Goal: Information Seeking & Learning: Learn about a topic

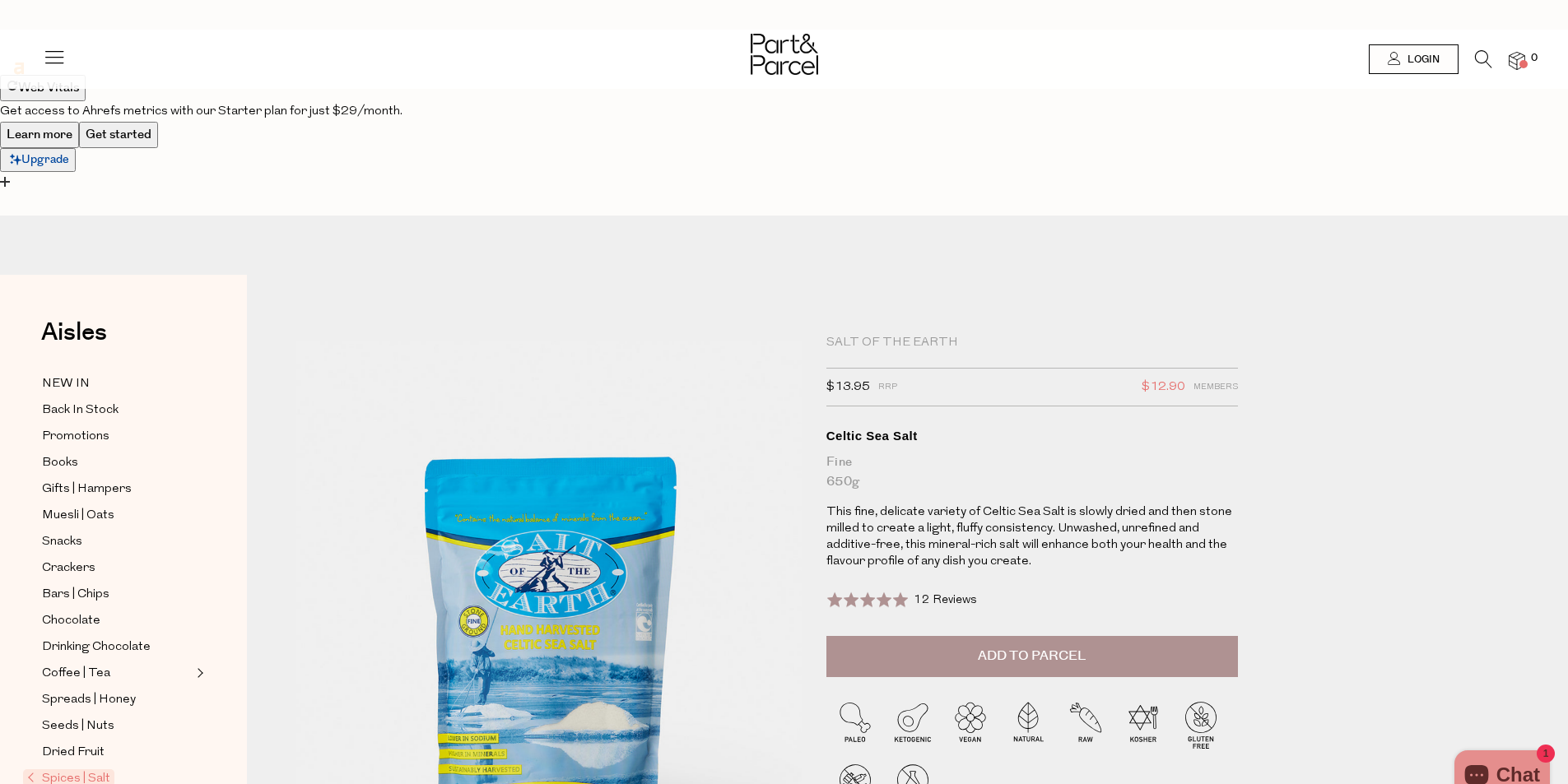
click at [889, 428] on div "Celtic Sea Salt" at bounding box center [1031, 436] width 412 height 16
copy h1 "Celtic Sea Salt"
click at [900, 505] on p "This fine, delicate variety of Celtic Sea Salt is slowly dried and then stone m…" at bounding box center [1031, 537] width 412 height 66
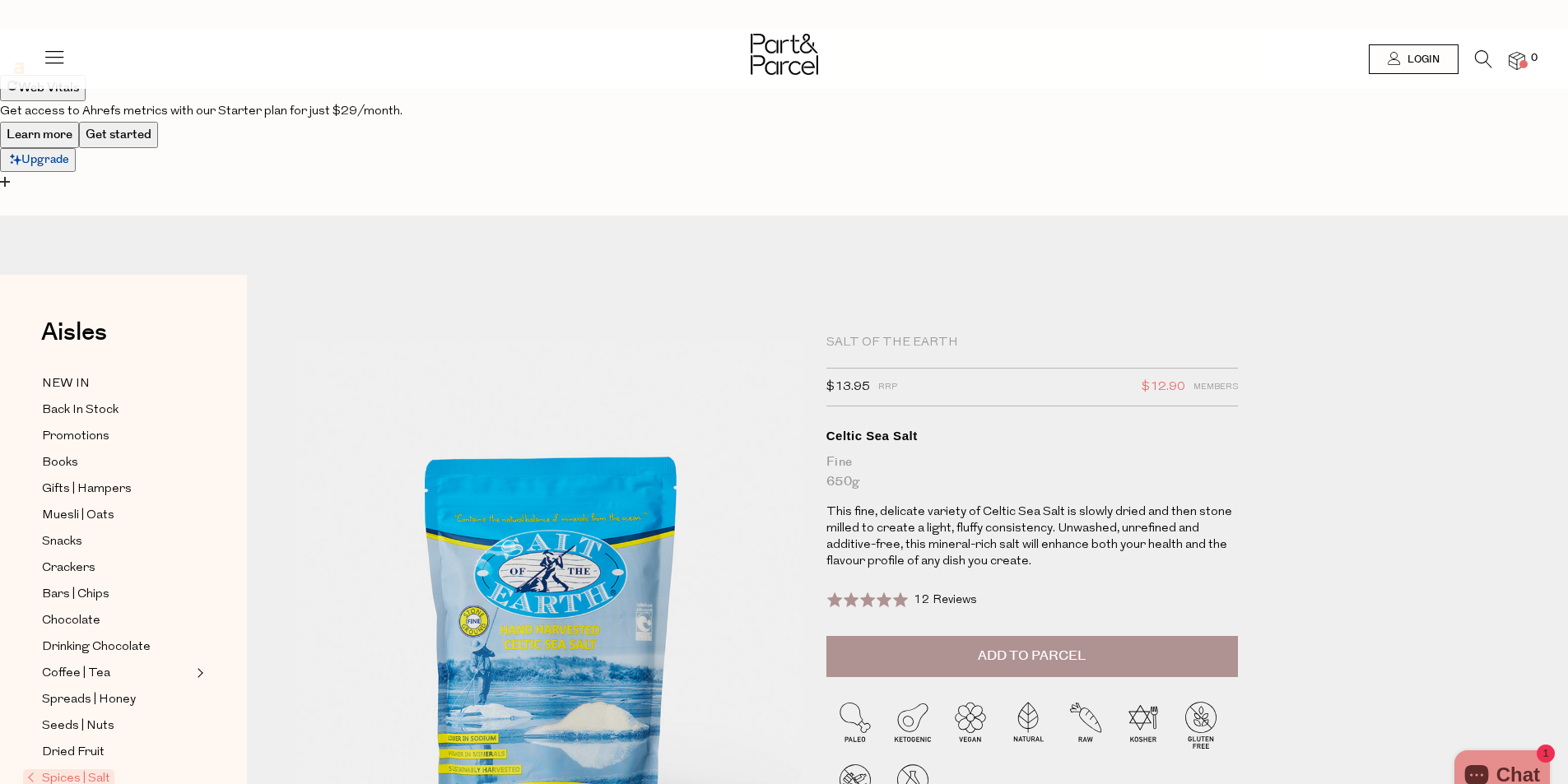
click at [900, 505] on p "This fine, delicate variety of Celtic Sea Salt is slowly dried and then stone m…" at bounding box center [1031, 537] width 412 height 66
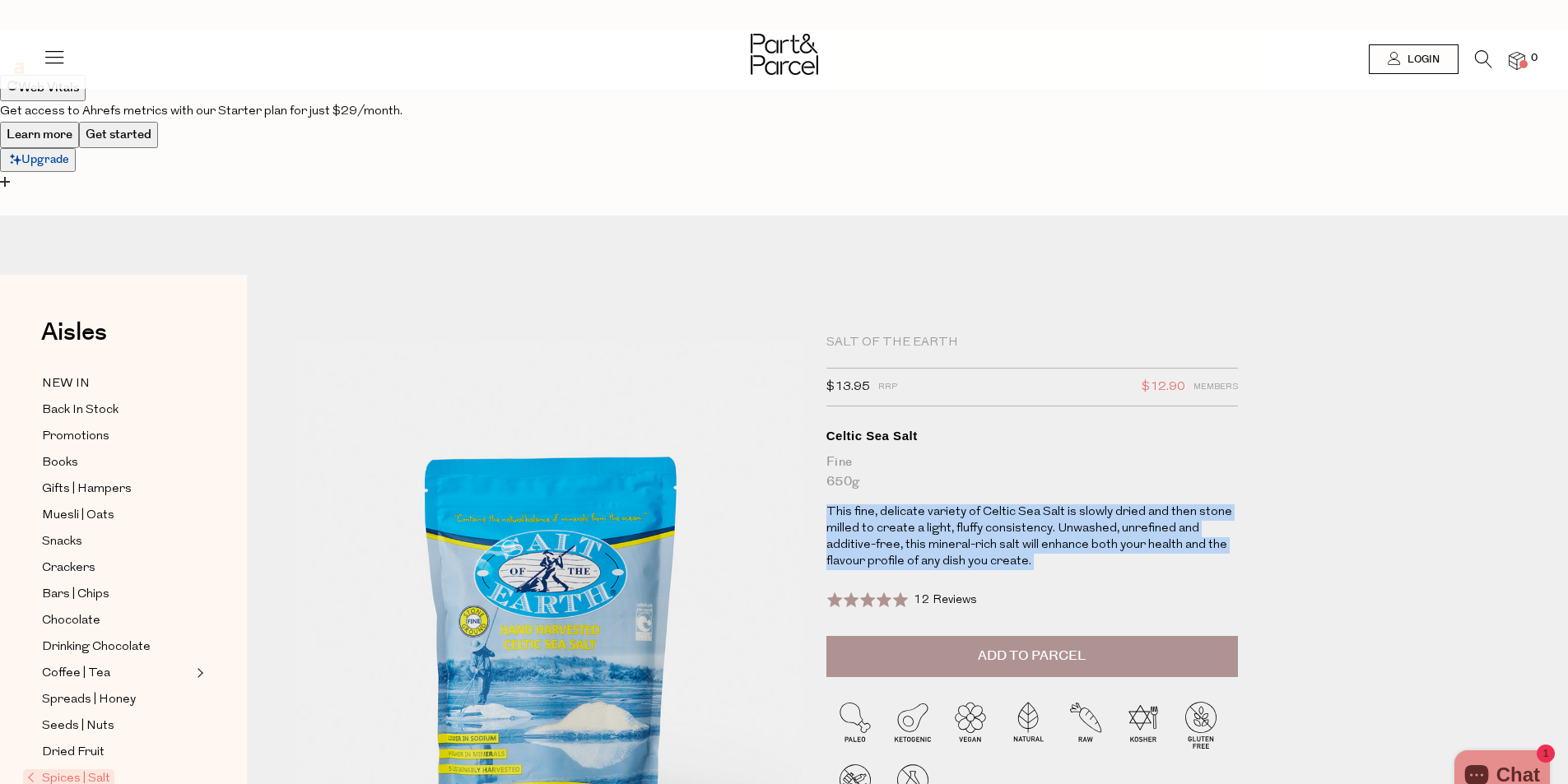
click at [900, 505] on p "This fine, delicate variety of Celtic Sea Salt is slowly dried and then stone m…" at bounding box center [1031, 537] width 412 height 66
copy div "This fine, delicate variety of Celtic Sea Salt is slowly dried and then stone m…"
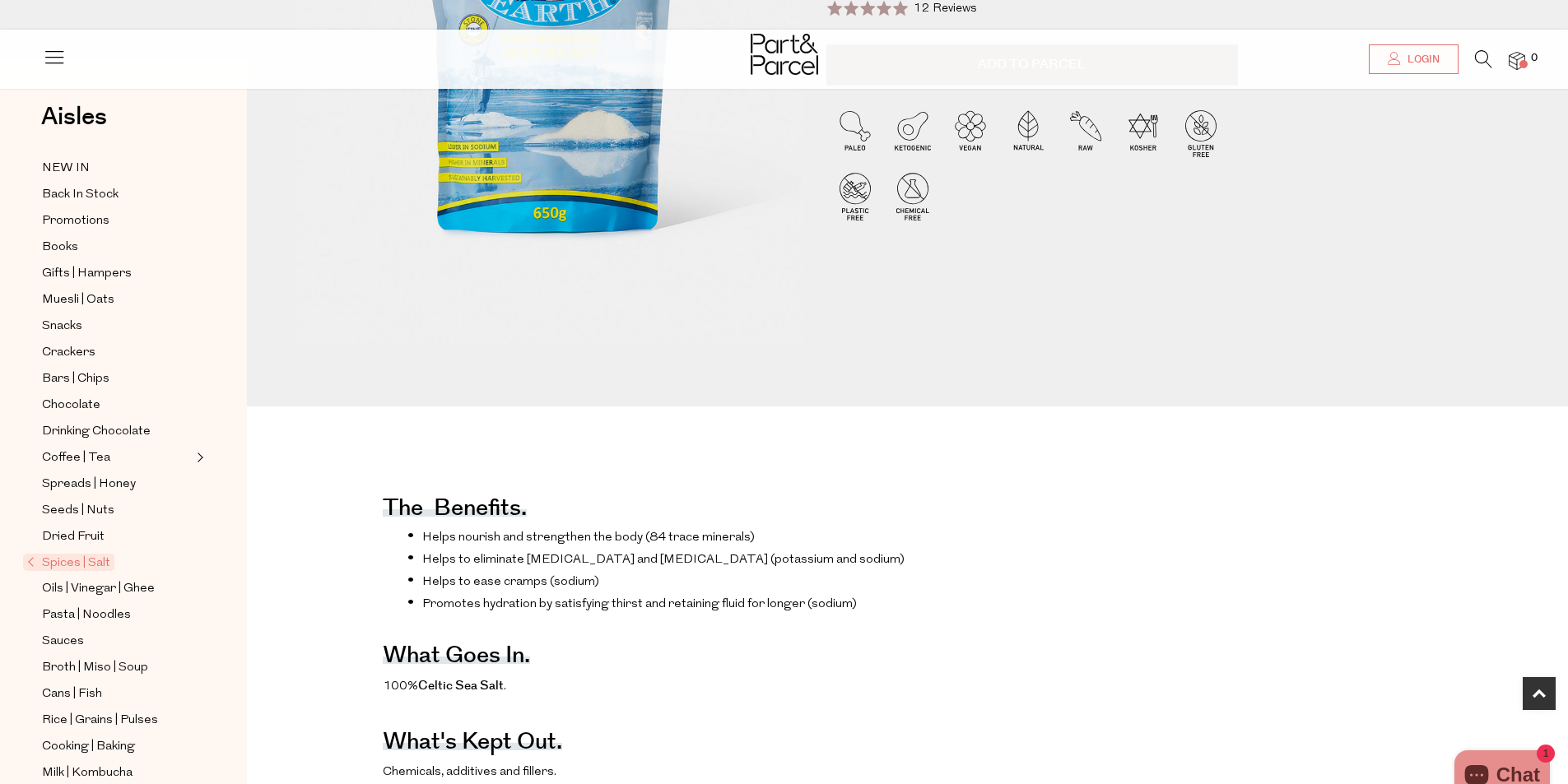
scroll to position [658, 0]
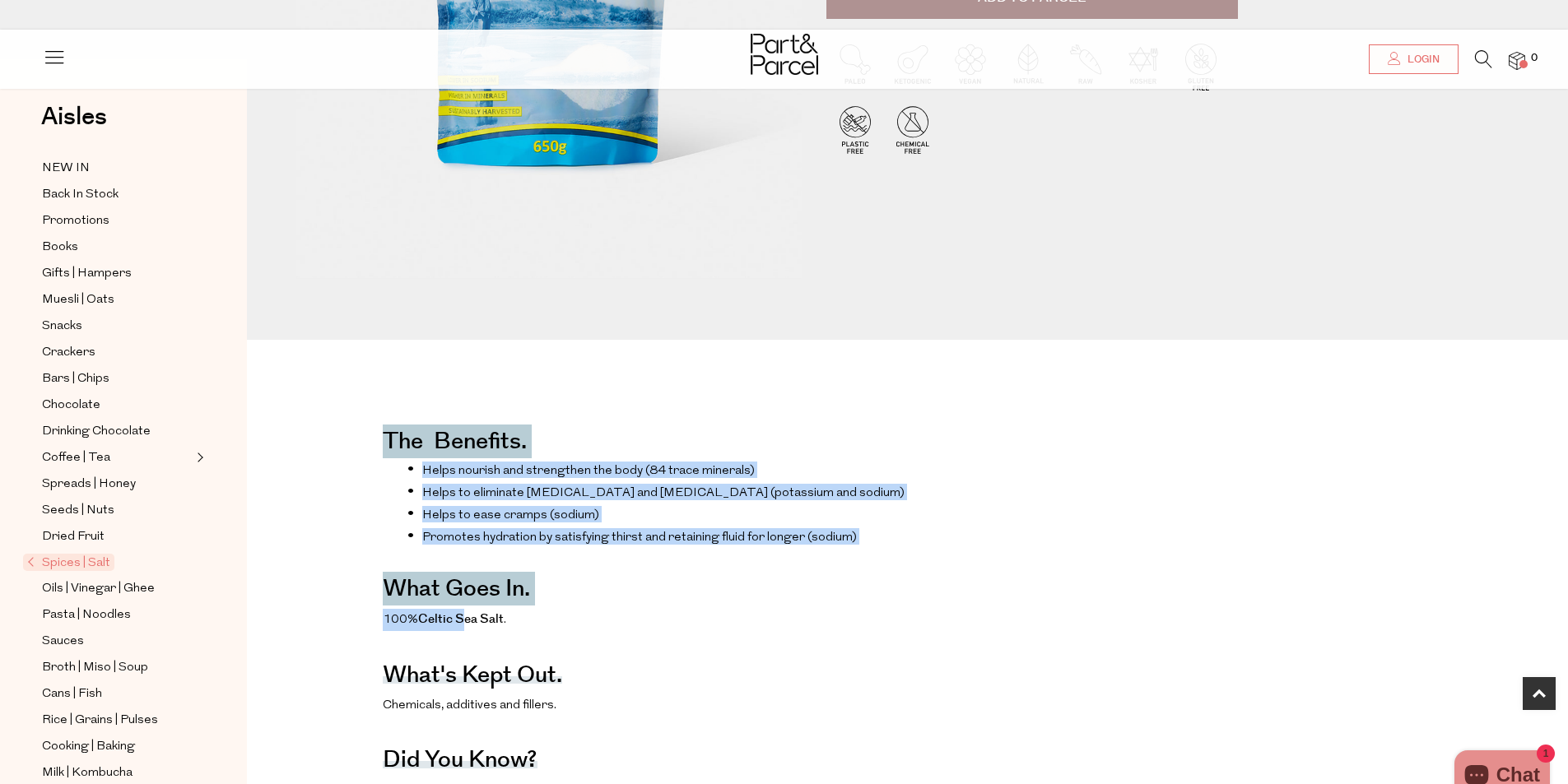
drag, startPoint x: 366, startPoint y: 264, endPoint x: 469, endPoint y: 487, distance: 245.6
click at [469, 487] on div "The benefits. Helps nourish and strengthen the body (84 trace minerals) Helps t…" at bounding box center [920, 731] width 1321 height 667
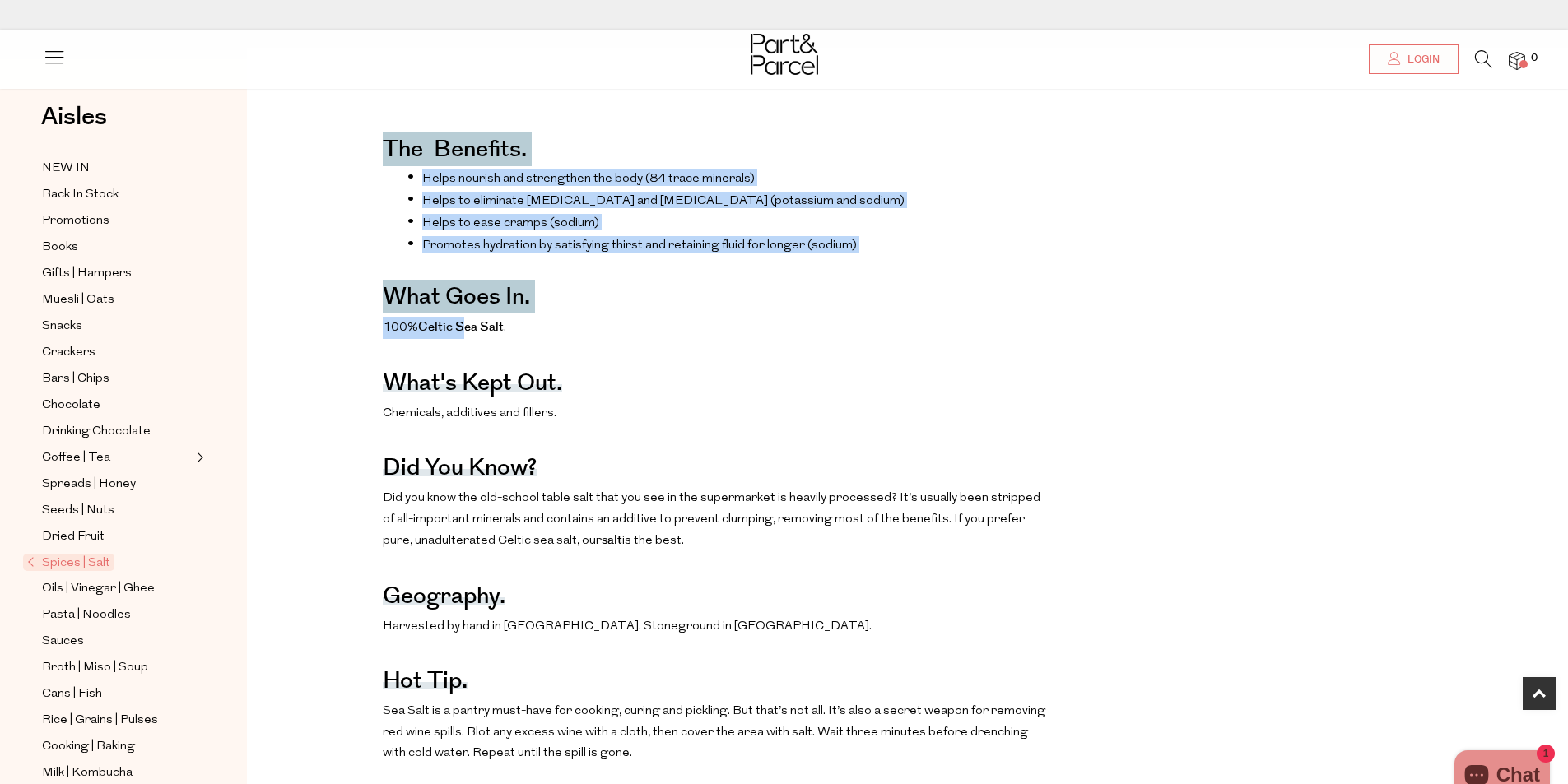
scroll to position [1152, 0]
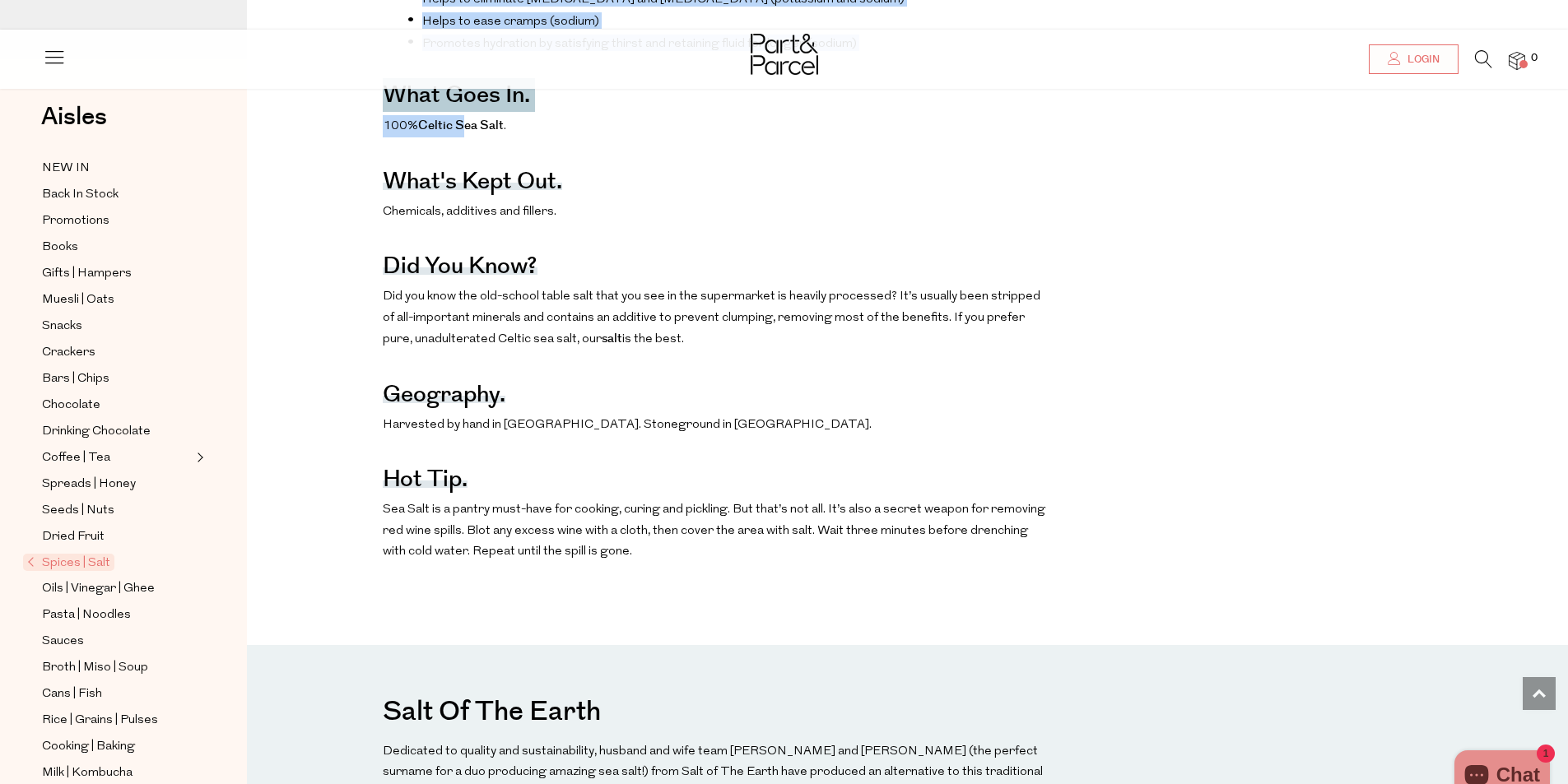
click at [622, 499] on p "Sea Salt is a pantry must-have for cooking, curing and pickling. But that’s not…" at bounding box center [716, 531] width 667 height 63
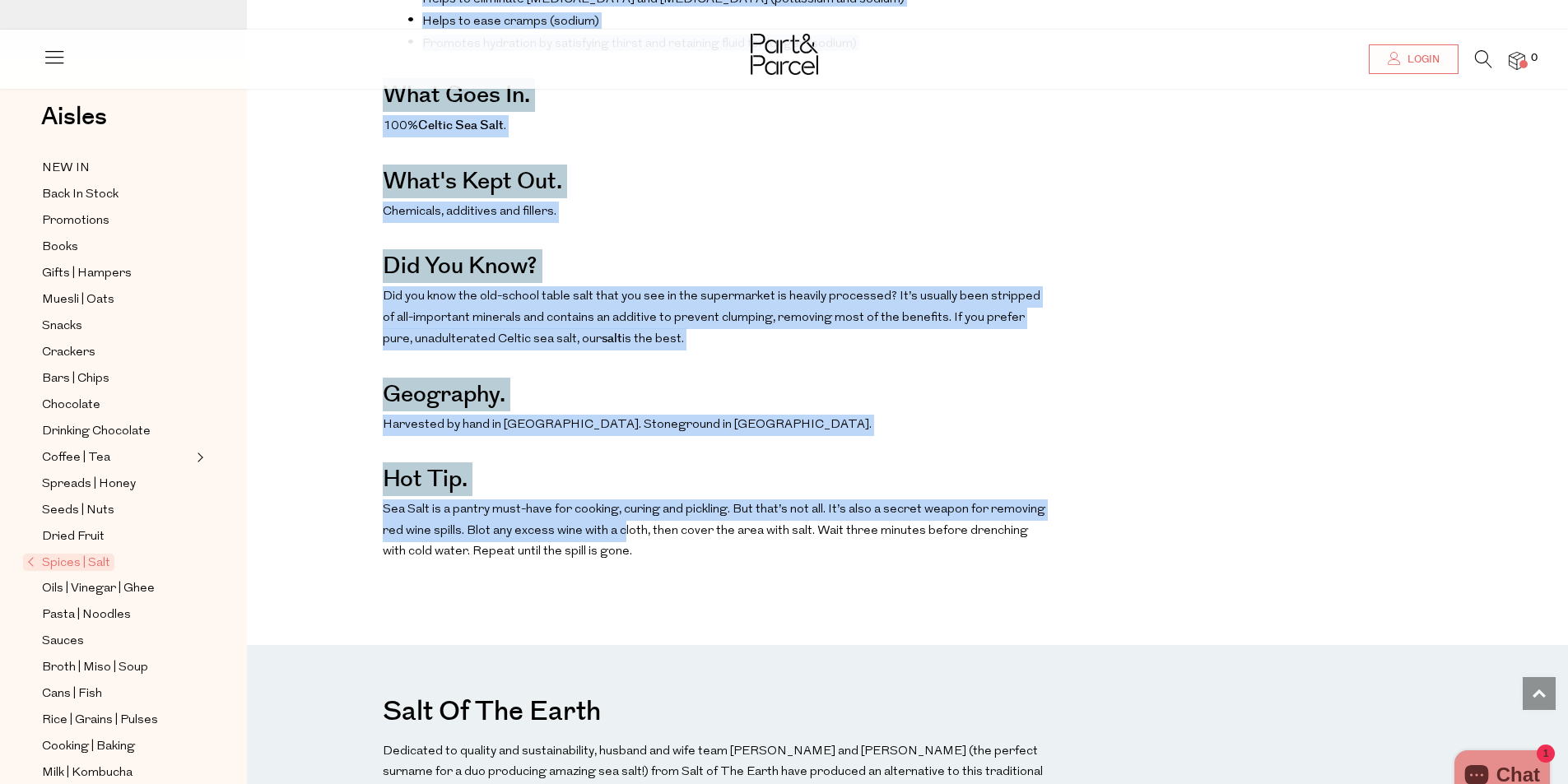
click at [622, 499] on p "Sea Salt is a pantry must-have for cooking, curing and pickling. But that’s not…" at bounding box center [716, 531] width 667 height 63
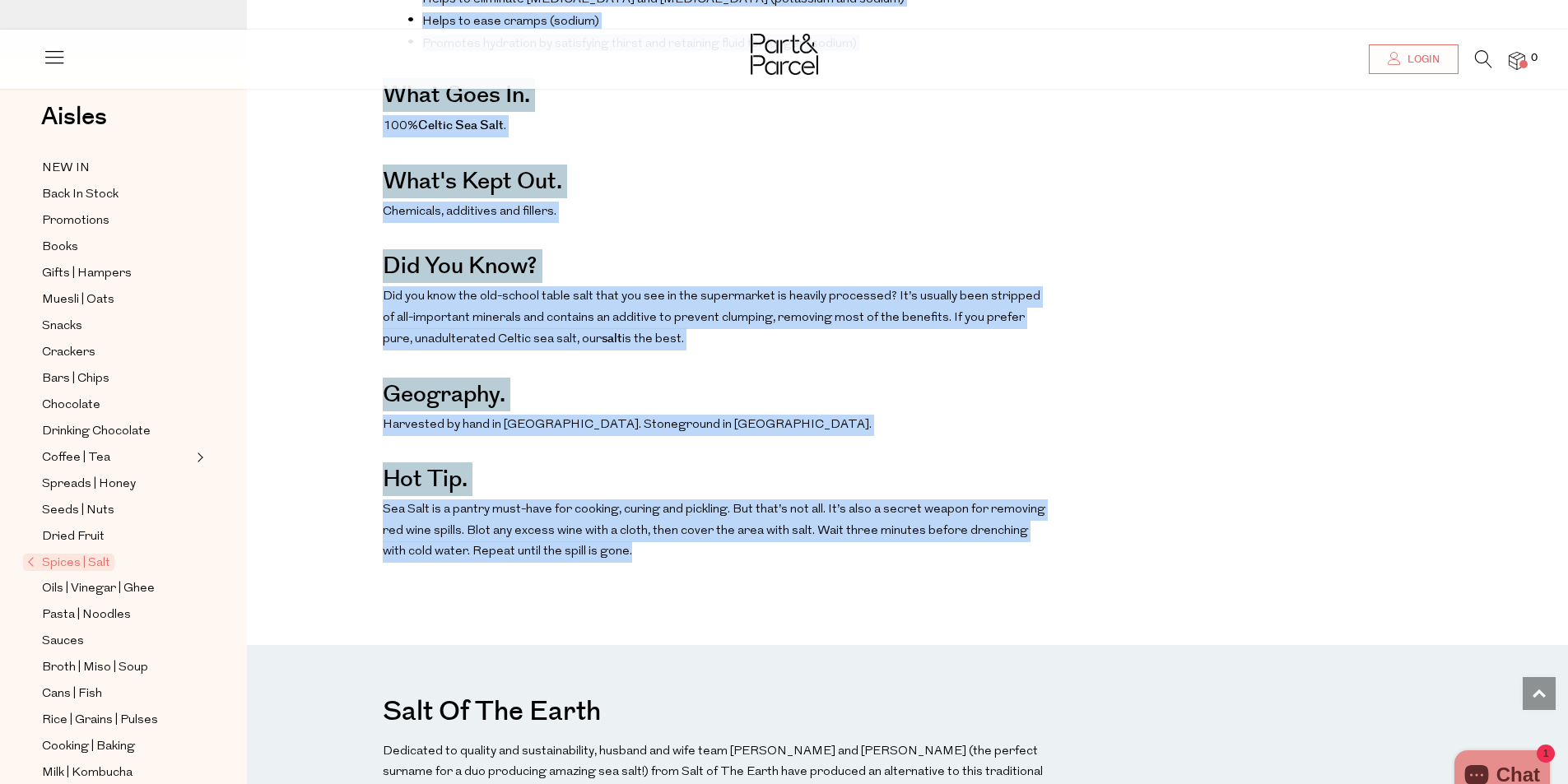
click at [623, 499] on p "Sea Salt is a pantry must-have for cooking, curing and pickling. But that’s not…" at bounding box center [716, 531] width 667 height 63
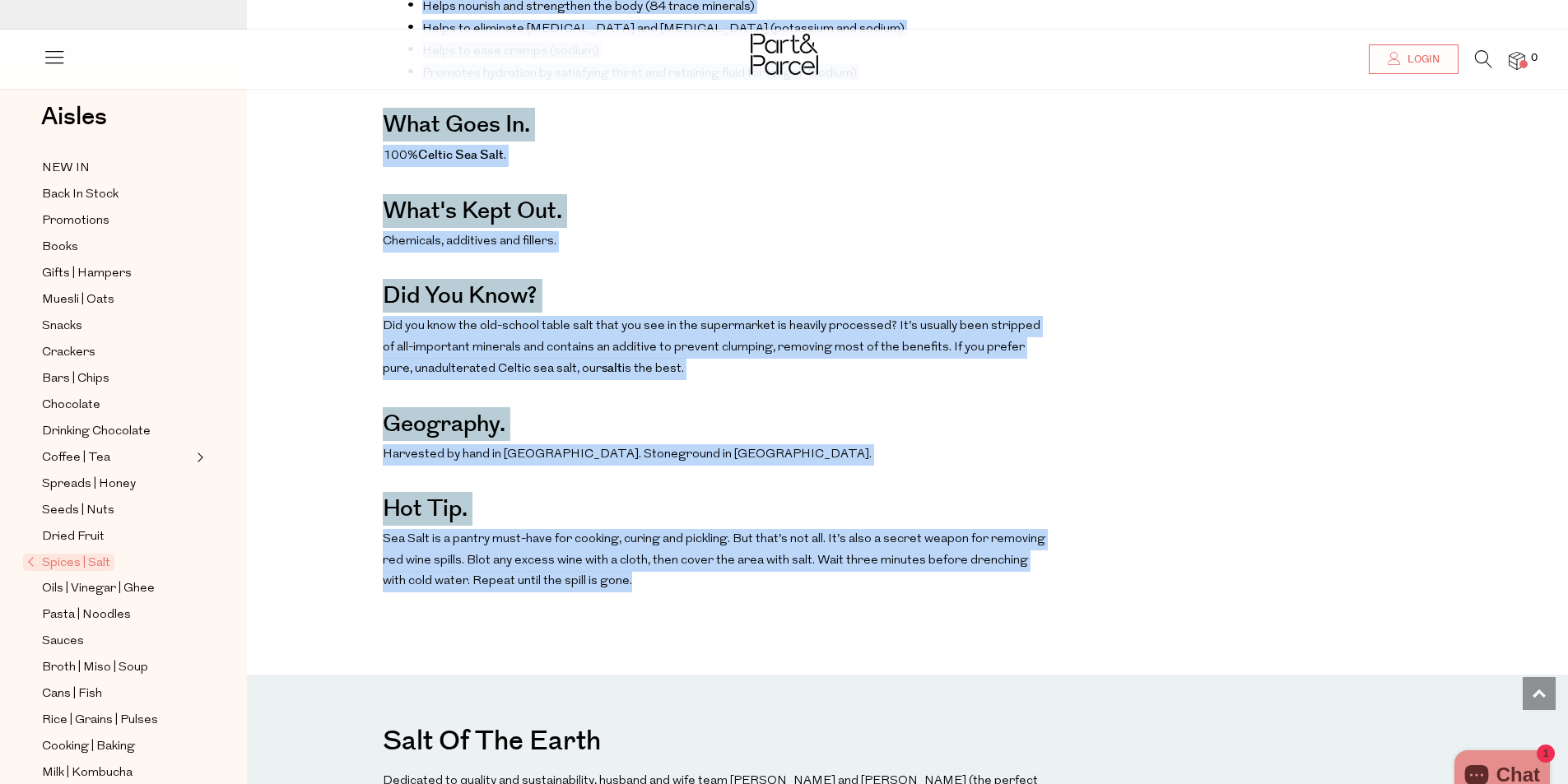
scroll to position [1070, 0]
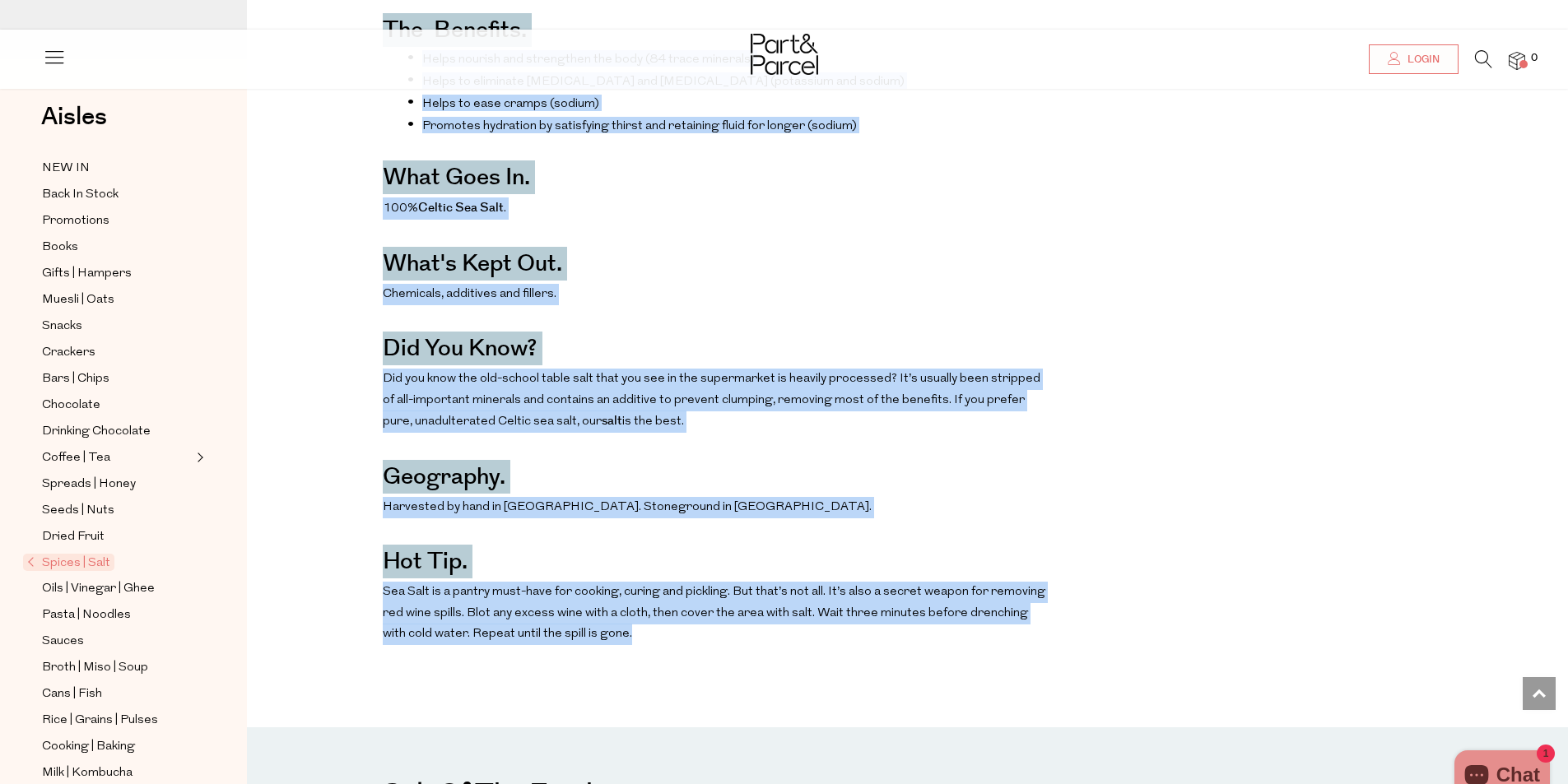
copy div "Lor ipsumdol. Sitam consect adi elitseddoe tem inci (94 utlab etdolore) Magna a…"
